Goal: Check status

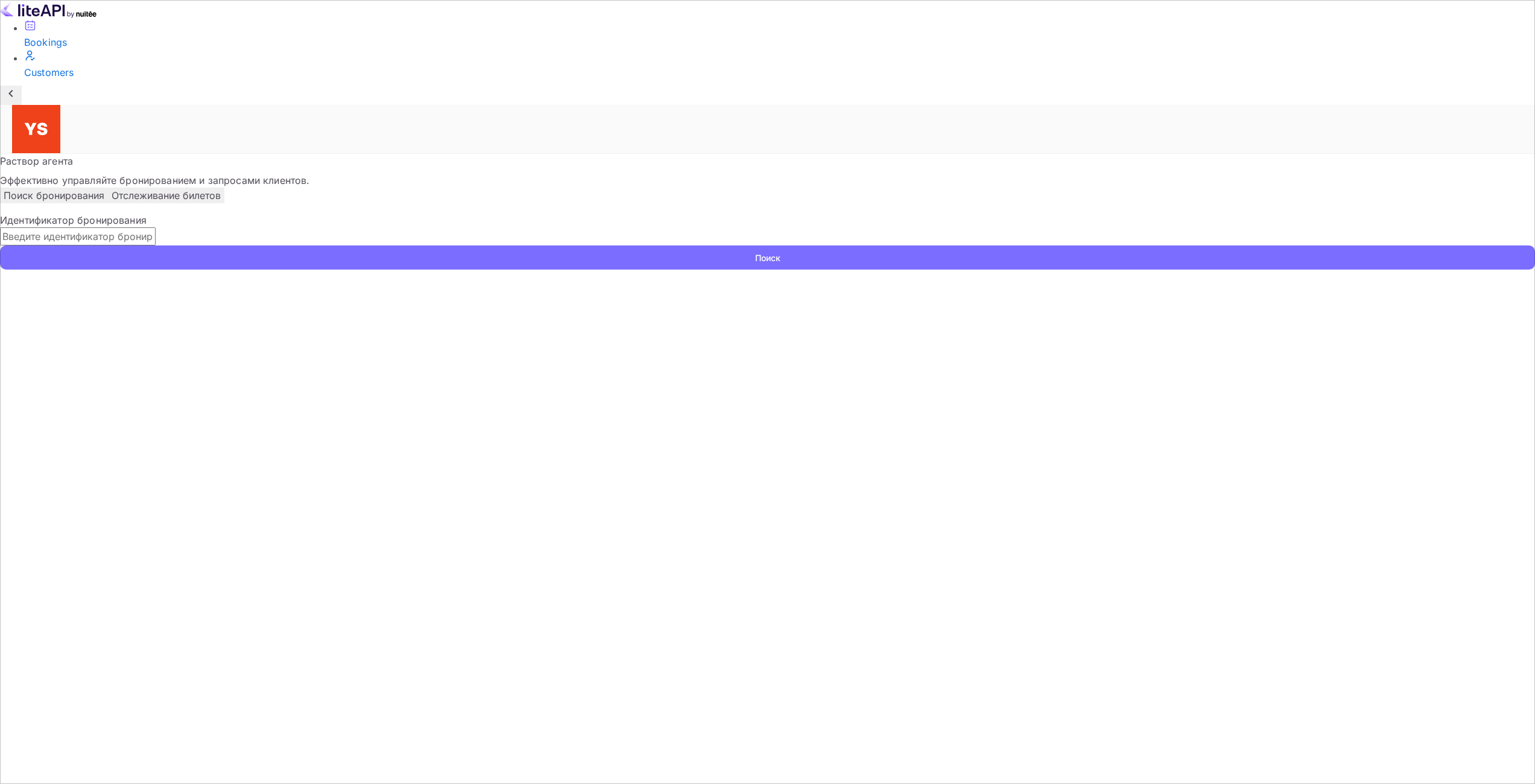
click at [156, 227] on input "text" at bounding box center [78, 237] width 156 height 18
click at [780, 252] on ya-tr-span "Поиск" at bounding box center [767, 257] width 25 height 12
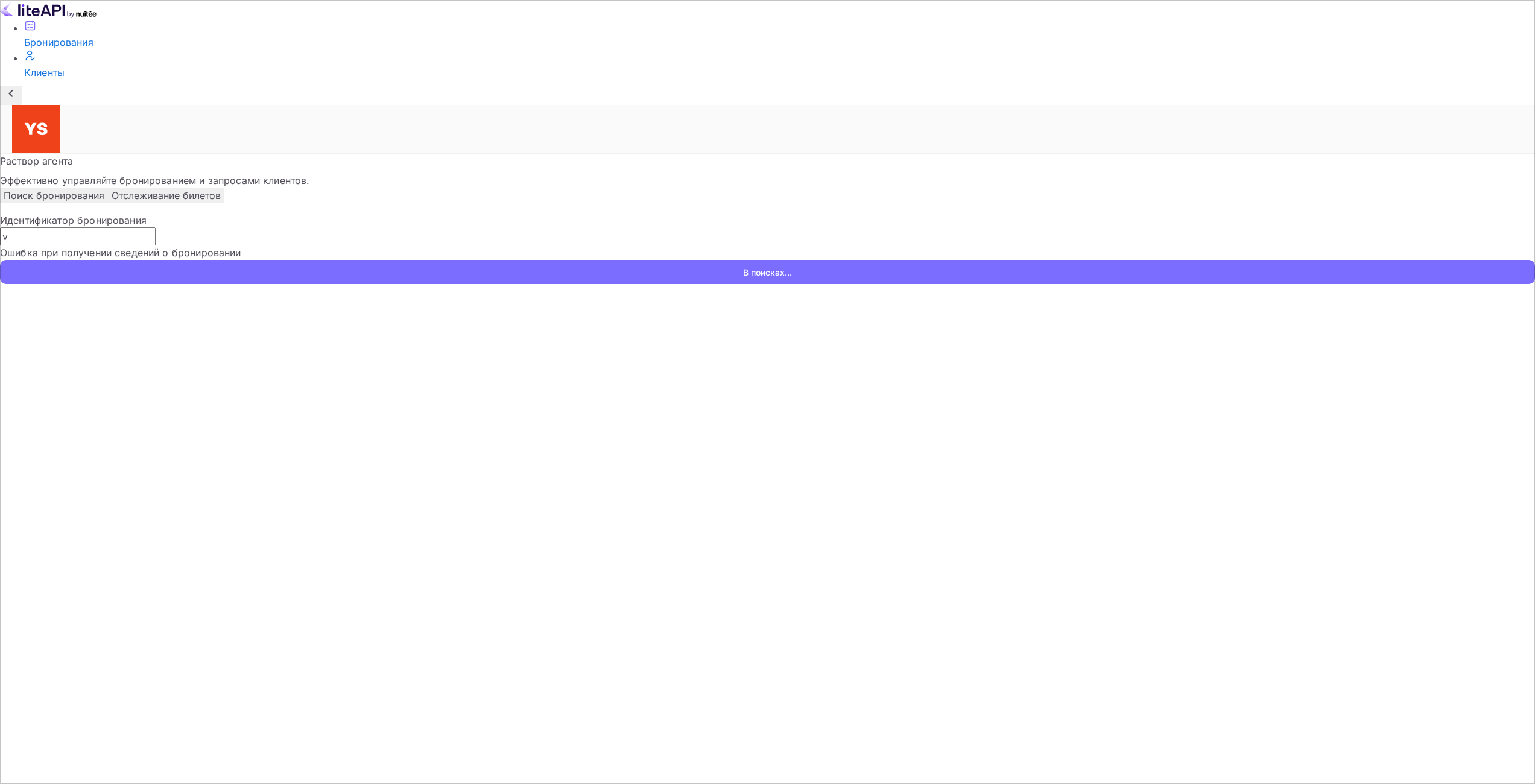
drag, startPoint x: 600, startPoint y: 198, endPoint x: 591, endPoint y: 191, distance: 11.4
click at [156, 227] on input "v" at bounding box center [78, 237] width 156 height 18
drag, startPoint x: 563, startPoint y: 191, endPoint x: 0, endPoint y: 191, distance: 563.0
click at [0, 191] on div "Бронирования Клиенты Now you can check your travel website directly from the li…" at bounding box center [767, 142] width 1535 height 284
paste input "9439766"
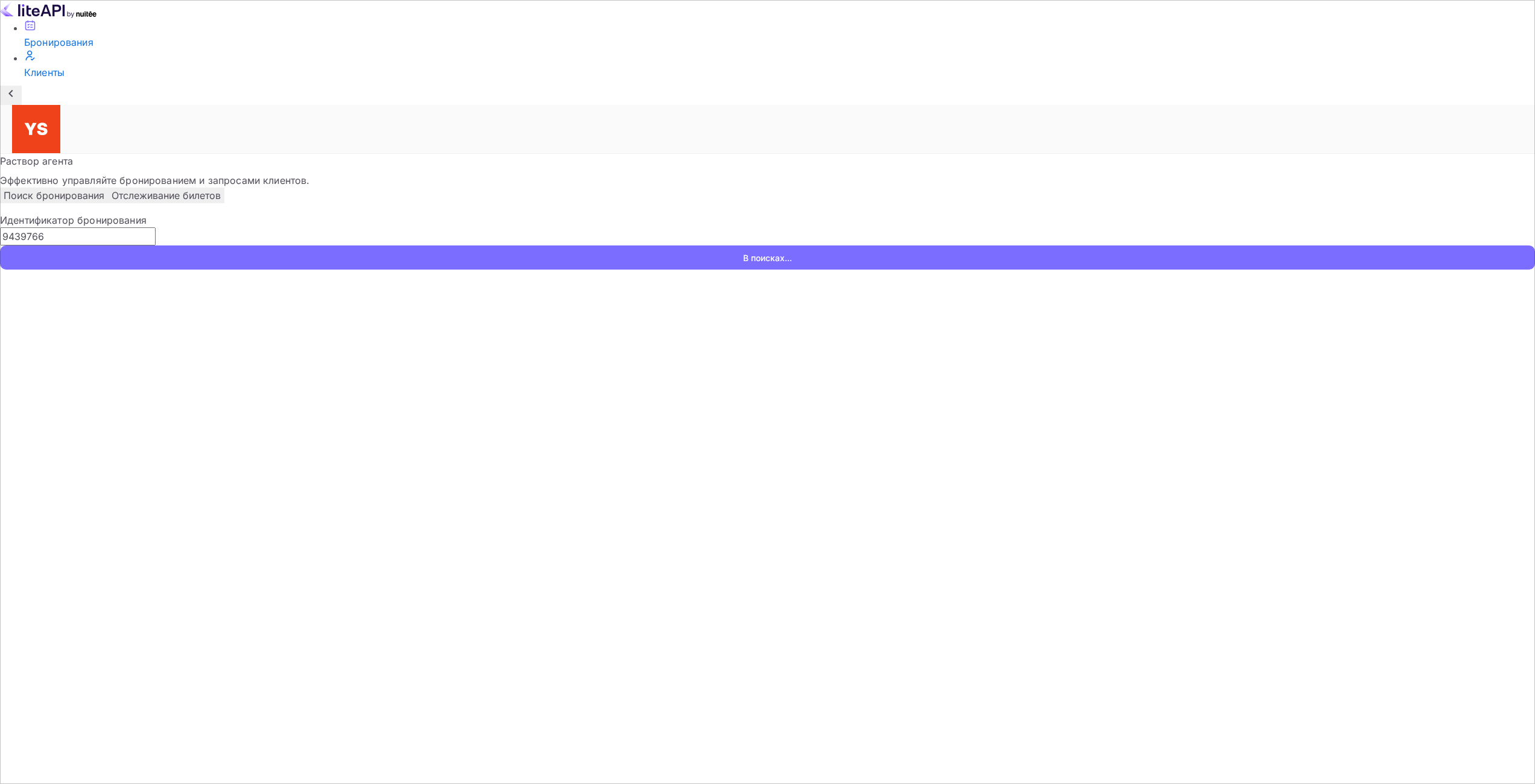
type input "9439766"
click at [847, 246] on button "В поисках..." at bounding box center [767, 257] width 1535 height 24
